Goal: Find specific page/section: Find specific page/section

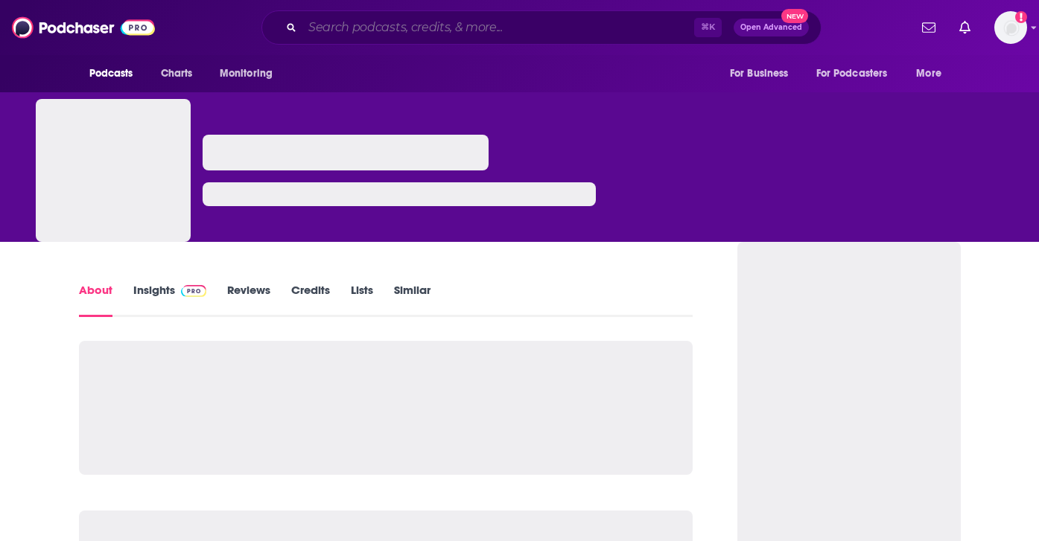
click at [556, 38] on input "Search podcasts, credits, & more..." at bounding box center [498, 28] width 392 height 24
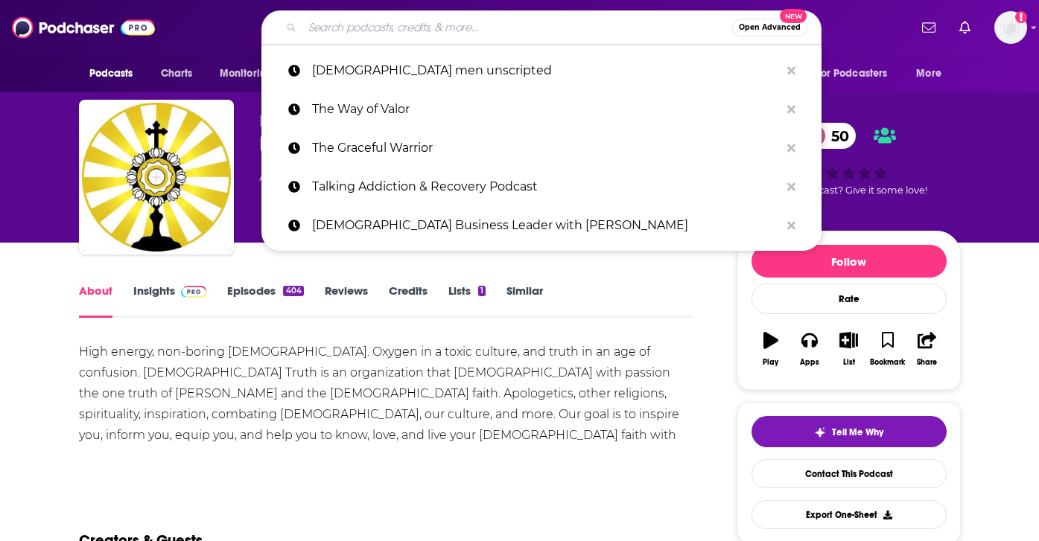
paste input "Faith & Family Fellowship"
type input "Faith & Family Fellowship"
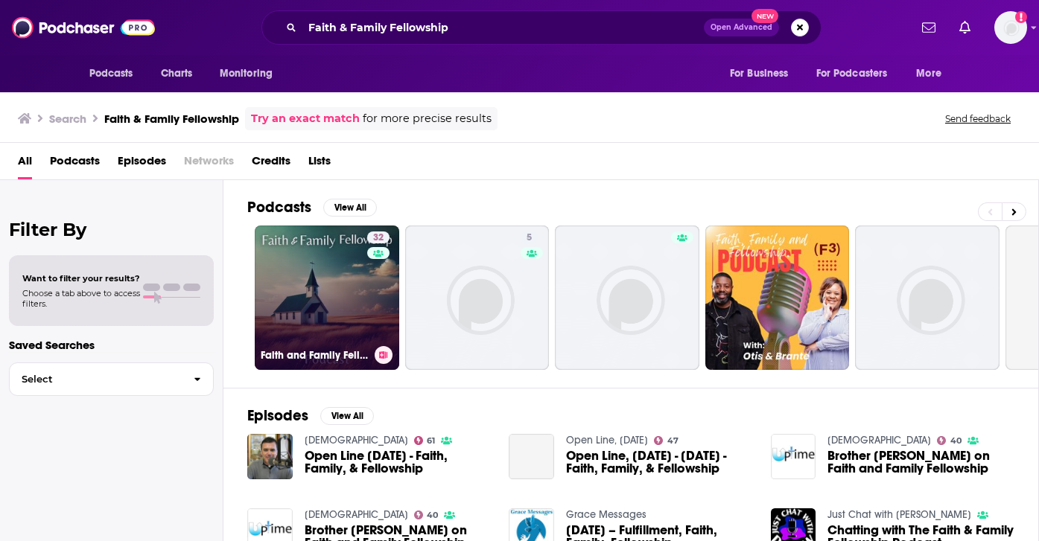
click at [352, 255] on link "32 Faith and Family Fellowship Podcast" at bounding box center [327, 298] width 144 height 144
